Goal: Find specific page/section

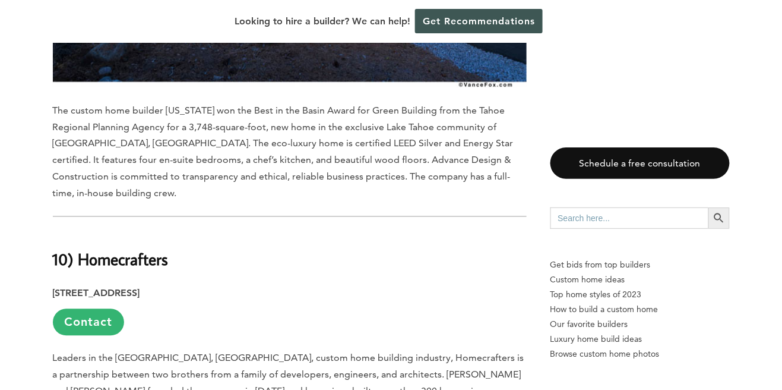
scroll to position [4097, 0]
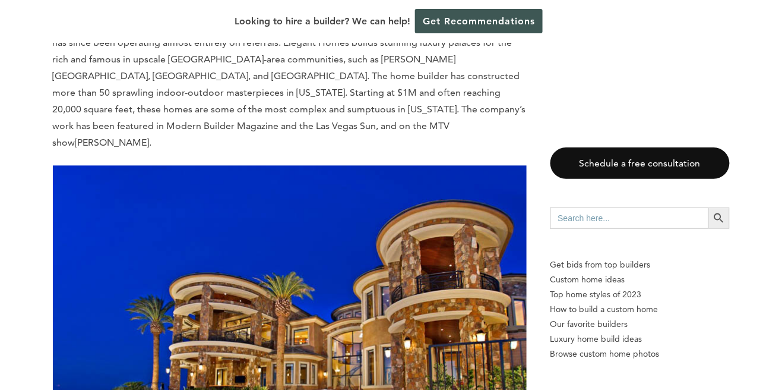
scroll to position [3018, 0]
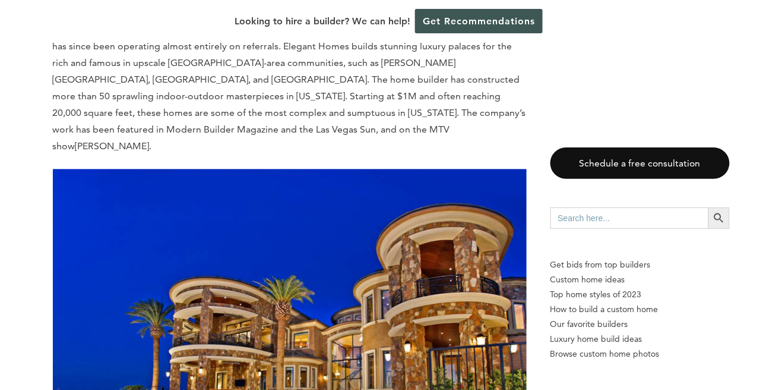
click at [94, 269] on img at bounding box center [290, 327] width 474 height 316
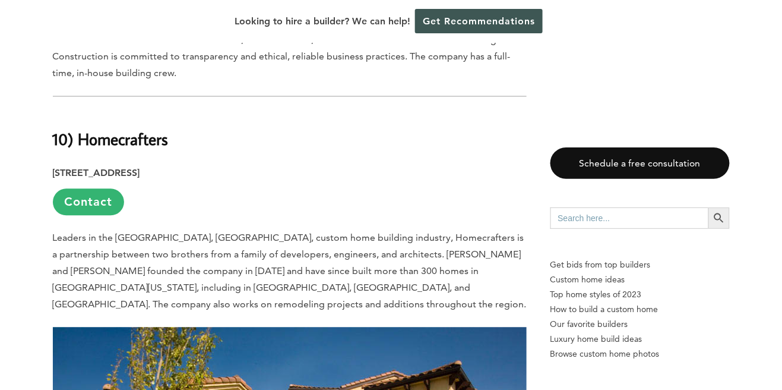
scroll to position [4223, 0]
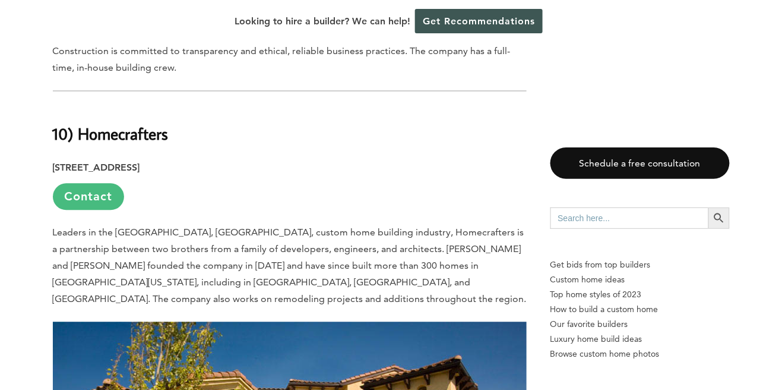
click at [81, 184] on link "Contact" at bounding box center [88, 197] width 71 height 27
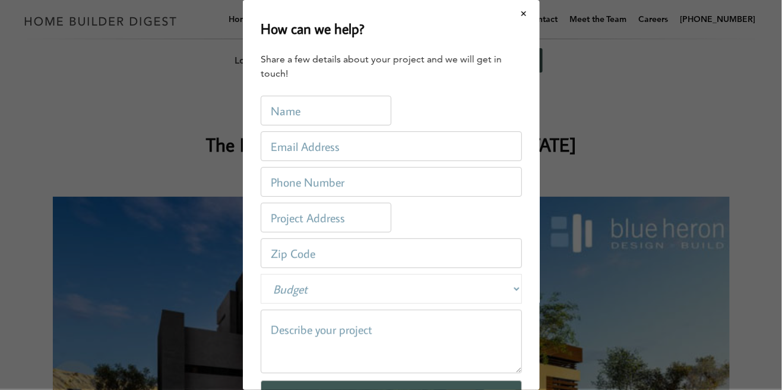
click at [37, 205] on div "Home Builders / [US_STATE] / Ranking The Best Custom Home Builders in [US_STATE…" at bounding box center [391, 325] width 715 height 487
